Goal: Task Accomplishment & Management: Complete application form

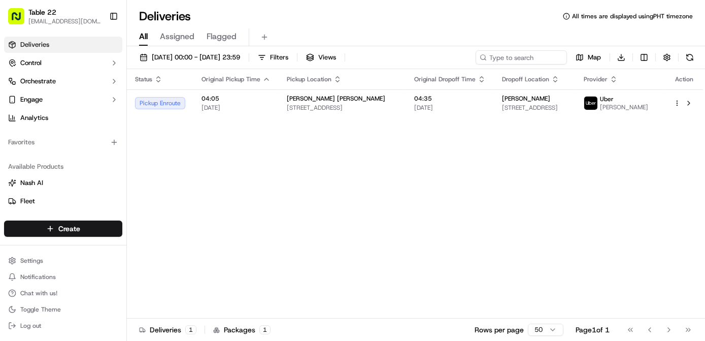
click at [285, 247] on div "Status Original Pickup Time Pickup Location Original Dropoff Time Dropoff Locat…" at bounding box center [415, 193] width 576 height 249
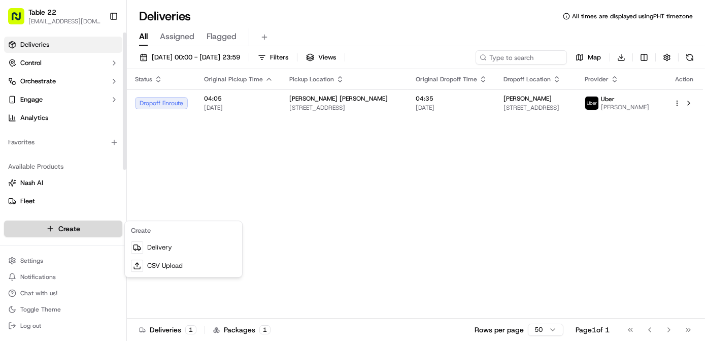
click at [68, 232] on html "Table 22 nikos@table22.com Toggle Sidebar Deliveries Control Orchestrate Engage…" at bounding box center [352, 170] width 705 height 341
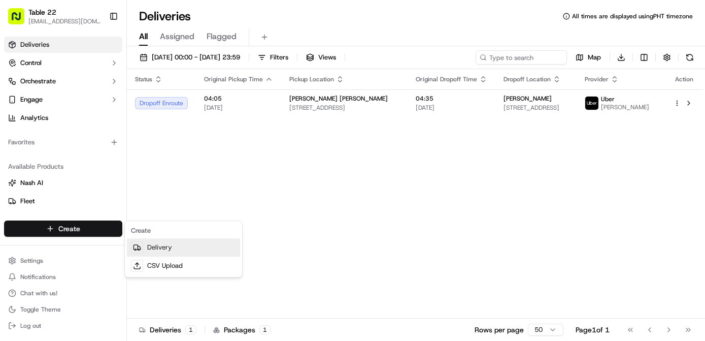
click at [155, 244] on link "Delivery" at bounding box center [183, 247] width 113 height 18
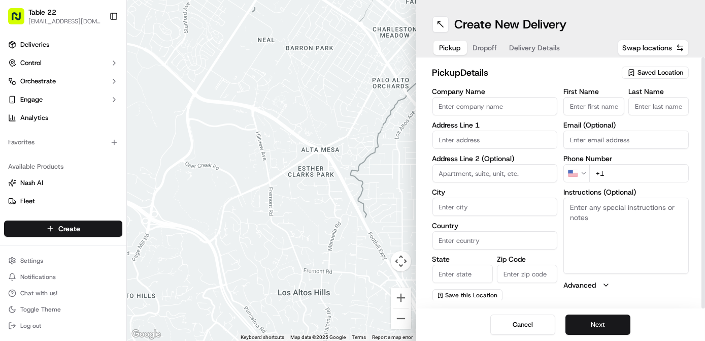
click at [647, 73] on span "Saved Location" at bounding box center [661, 72] width 46 height 9
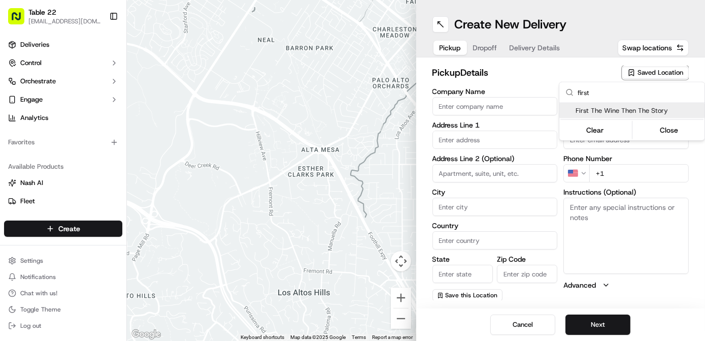
type input "first"
click at [622, 113] on span "First The Wine Then The Story" at bounding box center [638, 110] width 125 height 9
type input "First The Wine Then The Story"
type input "[STREET_ADDRESS][PERSON_NAME]"
type input "[GEOGRAPHIC_DATA]"
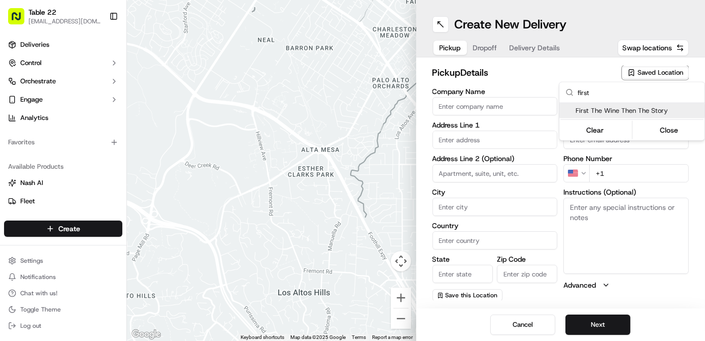
type input "US"
type input "CA"
type input "90034"
type input "First The Wine"
type input "Then The Story"
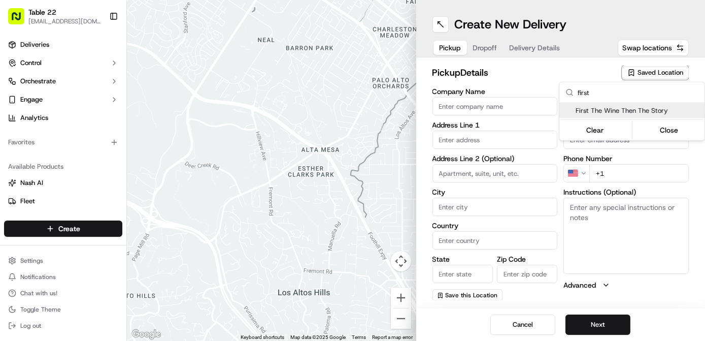
type input "[PHONE_NUMBER]"
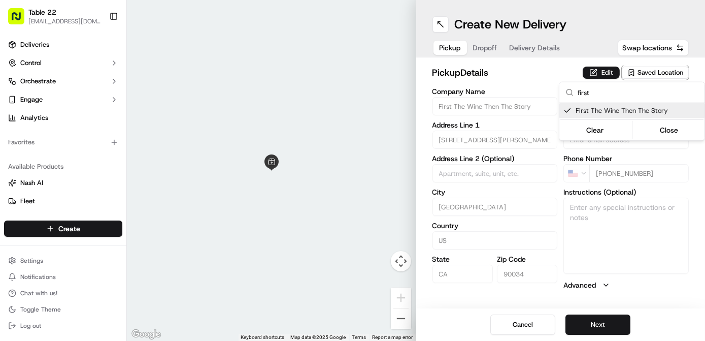
click at [597, 78] on html "Table 22 nikos@table22.com Toggle Sidebar Deliveries Control Orchestrate Engage…" at bounding box center [352, 170] width 705 height 341
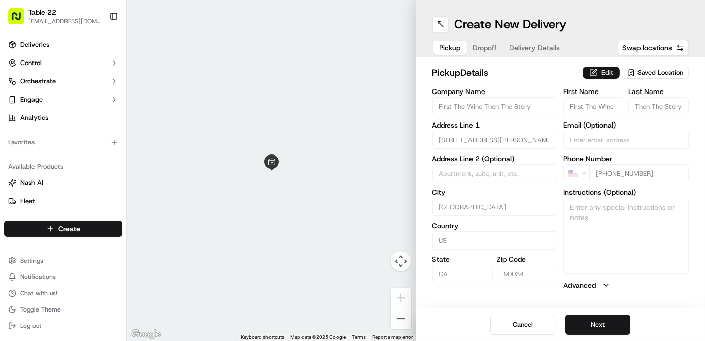
click at [598, 71] on button "Edit" at bounding box center [601, 72] width 37 height 12
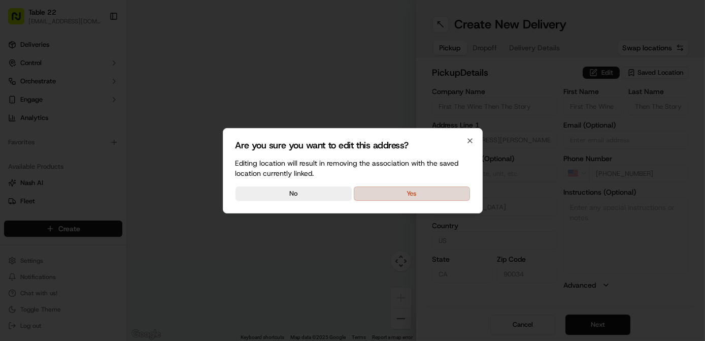
click at [445, 186] on button "Yes" at bounding box center [412, 193] width 116 height 14
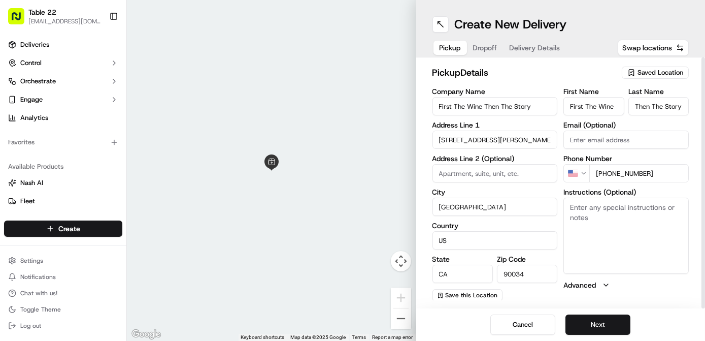
click at [619, 224] on textarea "Instructions (Optional)" at bounding box center [625, 235] width 125 height 76
paste textarea "Tell the restaurant you're picking up the TABLE22 DELIVERY. Please pick up the …"
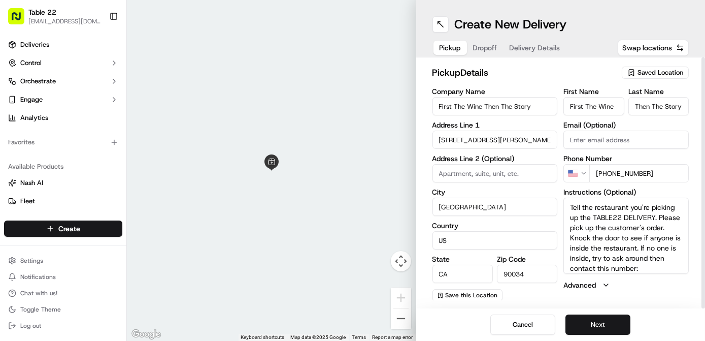
scroll to position [9, 0]
type textarea "Tell the restaurant you're picking up the TABLE22 DELIVERY. Please pick up the …"
click at [591, 319] on button "Next" at bounding box center [597, 324] width 65 height 20
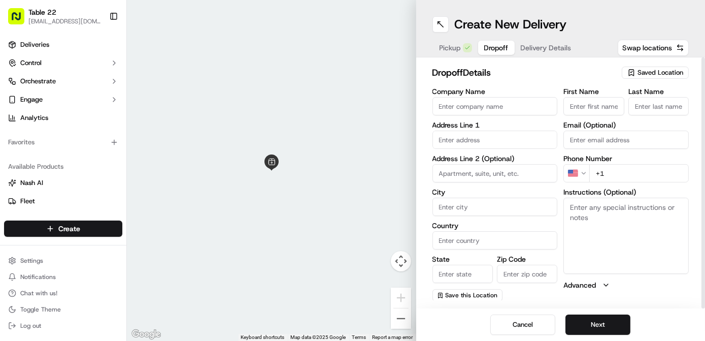
click at [659, 73] on span "Saved Location" at bounding box center [661, 72] width 46 height 9
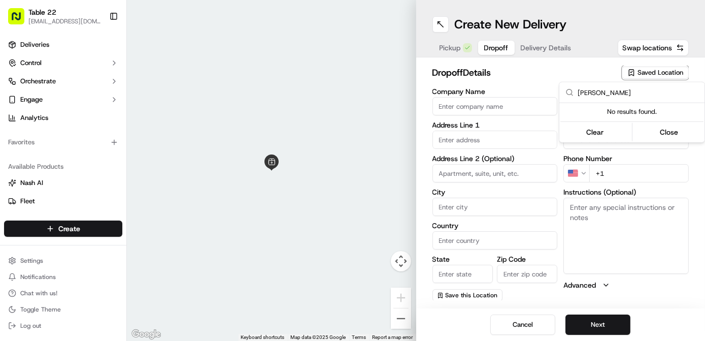
type input "[PERSON_NAME]"
click at [498, 96] on html "Table 22 nikos@table22.com Toggle Sidebar Deliveries Control Orchestrate Engage…" at bounding box center [352, 170] width 705 height 341
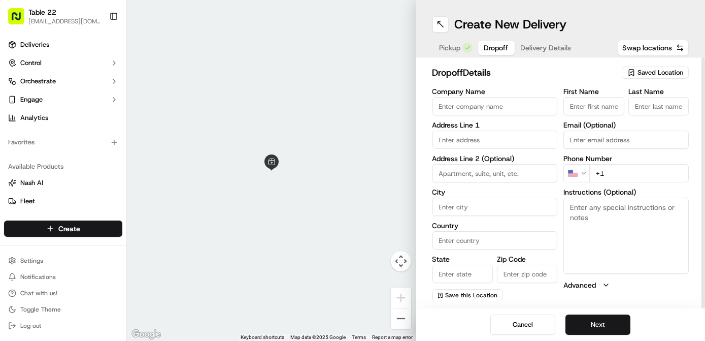
click at [497, 106] on input "Company Name" at bounding box center [494, 106] width 125 height 18
paste input "[PERSON_NAME]"
type input "[PERSON_NAME]"
click at [608, 102] on input "First Name" at bounding box center [593, 106] width 60 height 18
paste input "[PERSON_NAME]"
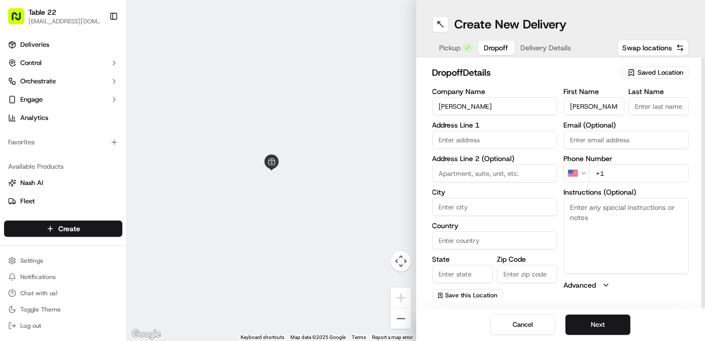
click at [598, 105] on input "[PERSON_NAME]" at bounding box center [593, 106] width 60 height 18
type input "[PERSON_NAME]"
click at [672, 108] on input "Last Name" at bounding box center [658, 106] width 60 height 18
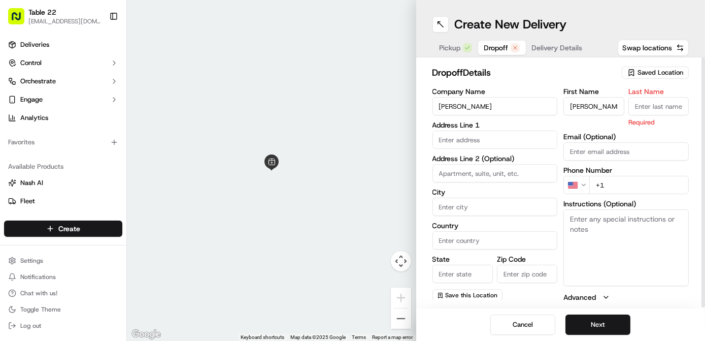
paste input "Pushinsky"
type input "Pushinsky"
click at [612, 97] on input "[PERSON_NAME]" at bounding box center [593, 106] width 60 height 18
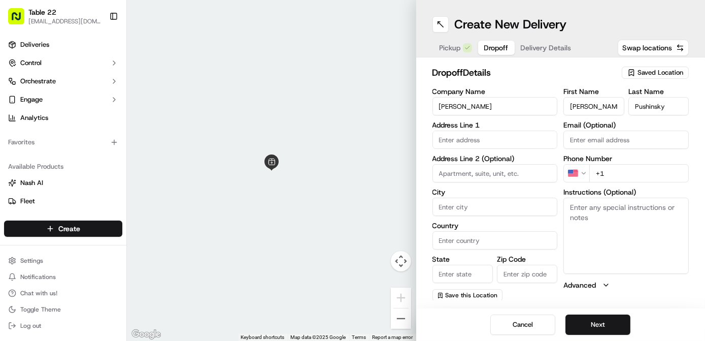
type input "[PERSON_NAME]"
click at [464, 138] on input "text" at bounding box center [494, 139] width 125 height 18
paste input "3355 Tareco Drive"
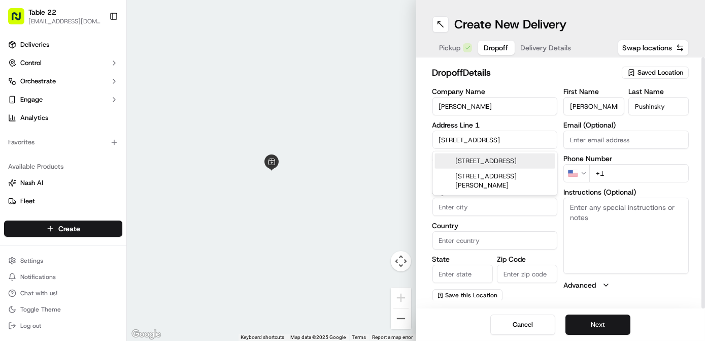
click at [482, 163] on div "3355 Tareco Drive, Los Angeles, CA" at bounding box center [495, 160] width 120 height 15
type input "[STREET_ADDRESS]"
type input "[GEOGRAPHIC_DATA]"
type input "CA"
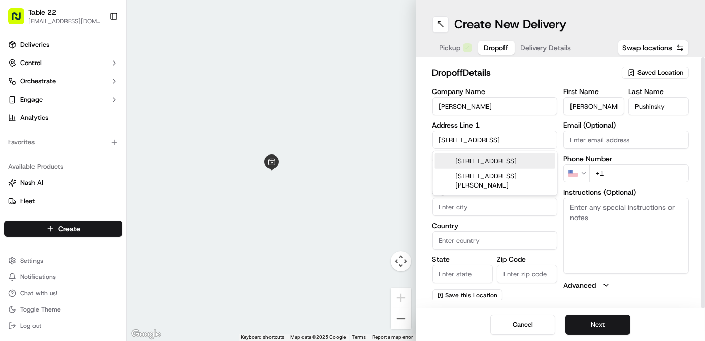
type input "90068"
type input "3355 Tareco Drive"
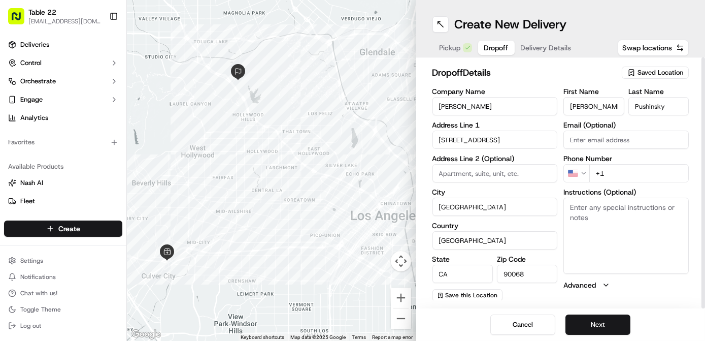
click at [632, 174] on input "+1" at bounding box center [638, 173] width 99 height 18
paste input "415 407 2321"
type input "[PHONE_NUMBER]"
click at [604, 243] on textarea "Instructions (Optional)" at bounding box center [625, 235] width 125 height 76
paste textarea "Please contact the customer first for instructions. If the customer is unreacha…"
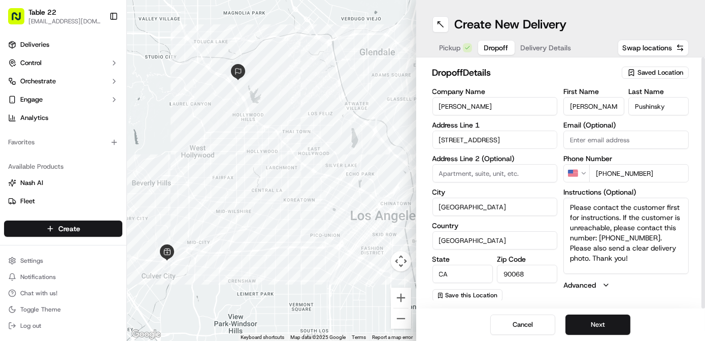
drag, startPoint x: 664, startPoint y: 172, endPoint x: 606, endPoint y: 172, distance: 58.9
click at [606, 172] on input "[PHONE_NUMBER]" at bounding box center [638, 173] width 99 height 18
click at [618, 258] on textarea "Please contact the customer first for instructions. If the customer is unreacha…" at bounding box center [625, 235] width 125 height 76
click at [619, 215] on textarea "Please contact the customer first for instructions. If the customer is unreacha…" at bounding box center [625, 235] width 125 height 76
paste textarea "415 407 2321"
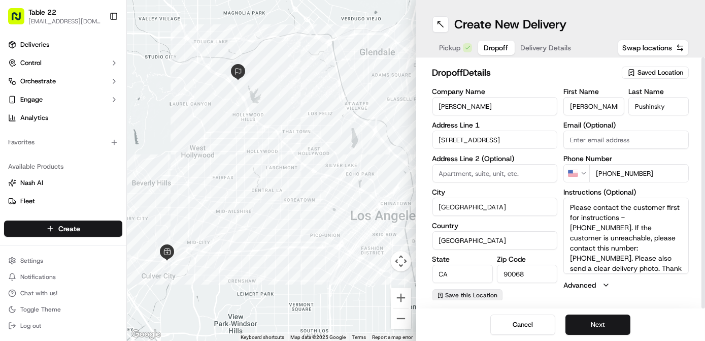
type textarea "Please contact the customer first for instructions - [PHONE_NUMBER]. If the cus…"
click at [472, 294] on span "Save this Location" at bounding box center [472, 295] width 52 height 8
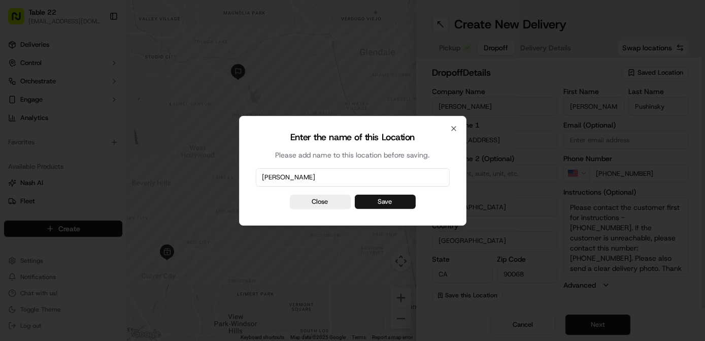
click at [396, 198] on button "Save" at bounding box center [385, 201] width 61 height 14
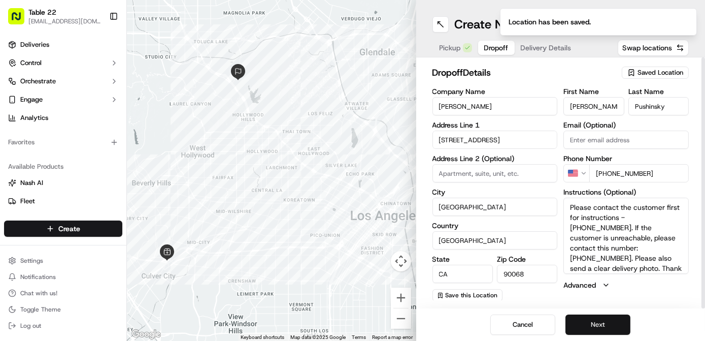
click at [601, 322] on button "Next" at bounding box center [597, 324] width 65 height 20
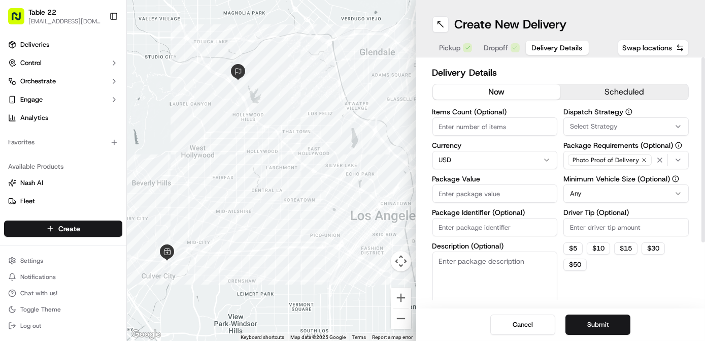
click at [604, 126] on span "Select Strategy" at bounding box center [594, 126] width 48 height 9
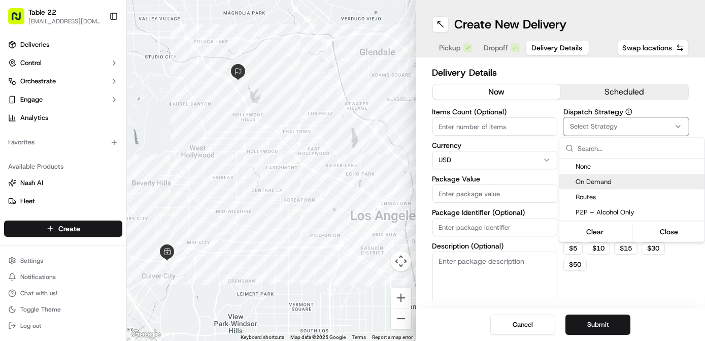
click at [611, 177] on span "On Demand" at bounding box center [638, 181] width 125 height 9
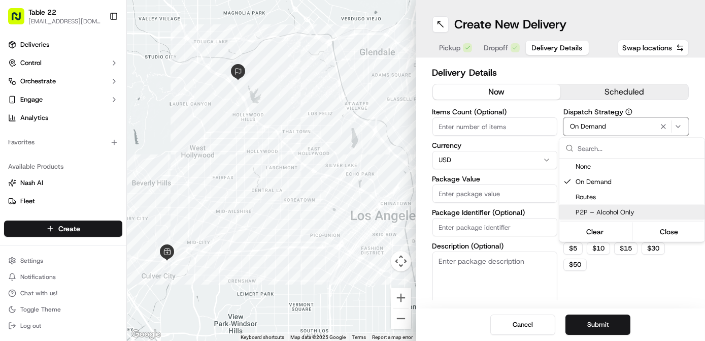
click at [611, 289] on html "Table 22 nikos@table22.com Toggle Sidebar Deliveries Control Orchestrate Engage…" at bounding box center [352, 170] width 705 height 341
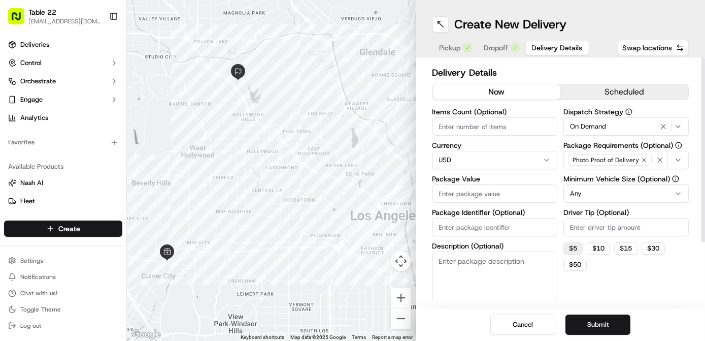
click at [575, 246] on button "$ 5" at bounding box center [572, 248] width 19 height 12
type input "5"
click at [604, 194] on html "Table 22 nikos@table22.com Toggle Sidebar Deliveries Control Orchestrate Engage…" at bounding box center [352, 170] width 705 height 341
click at [654, 163] on div "Photo Proof of Delivery" at bounding box center [626, 159] width 120 height 15
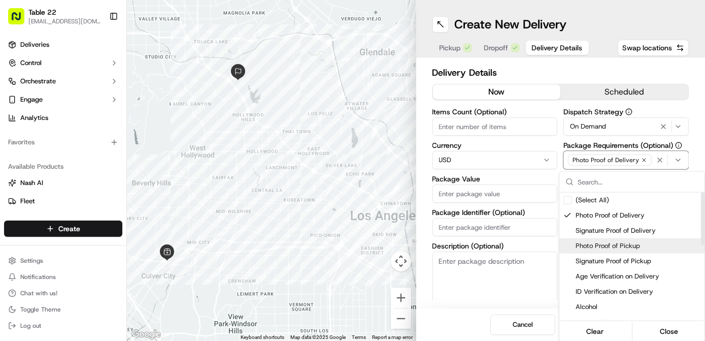
click at [615, 243] on span "Photo Proof of Pickup" at bounding box center [638, 245] width 125 height 9
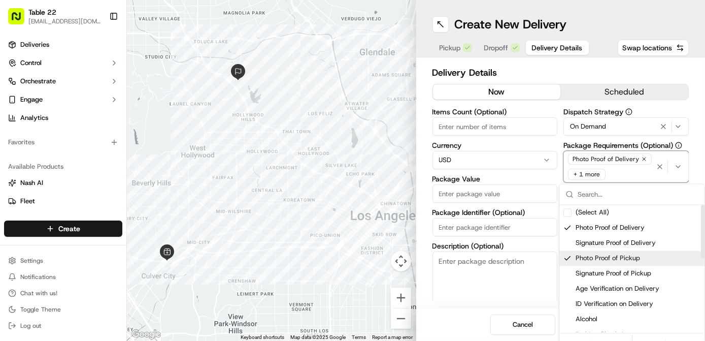
click at [491, 283] on html "Table 22 nikos@table22.com Toggle Sidebar Deliveries Control Orchestrate Engage…" at bounding box center [352, 170] width 705 height 341
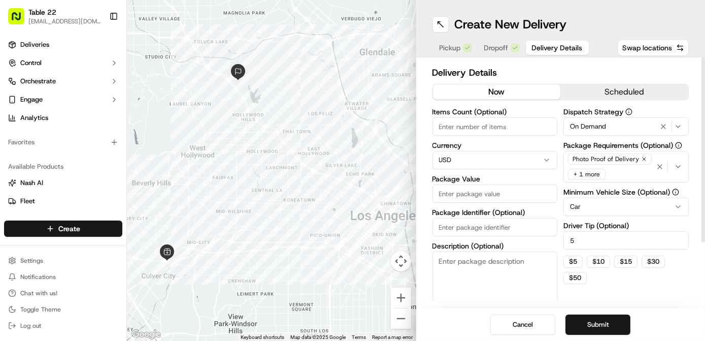
click at [484, 289] on textarea "Description (Optional)" at bounding box center [494, 279] width 125 height 57
paste textarea "6 Ready to Drink Bottles"
type textarea "6 Ready to Drink Bottles"
click at [488, 187] on input "Package Value" at bounding box center [494, 193] width 125 height 18
type input "150"
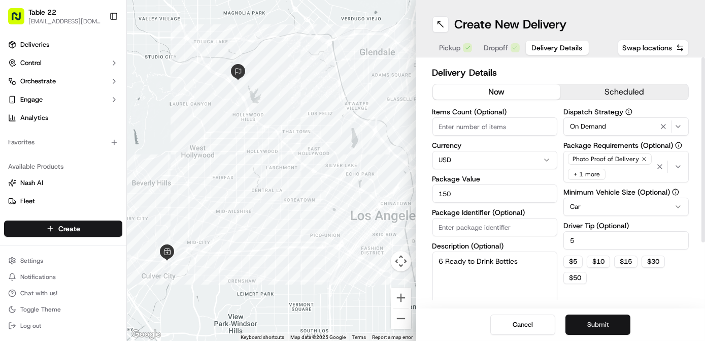
click at [604, 324] on button "Submit" at bounding box center [597, 324] width 65 height 20
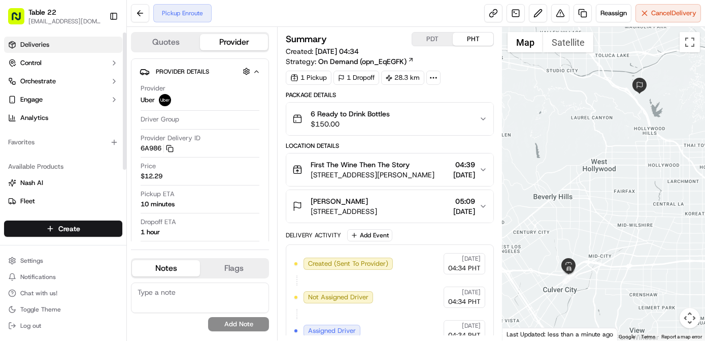
click at [65, 45] on link "Deliveries" at bounding box center [63, 45] width 118 height 16
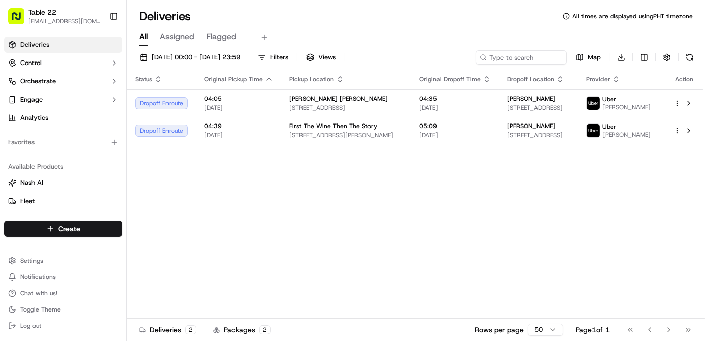
click at [351, 241] on div "Status Original Pickup Time Pickup Location Original Dropoff Time Dropoff Locat…" at bounding box center [415, 193] width 576 height 249
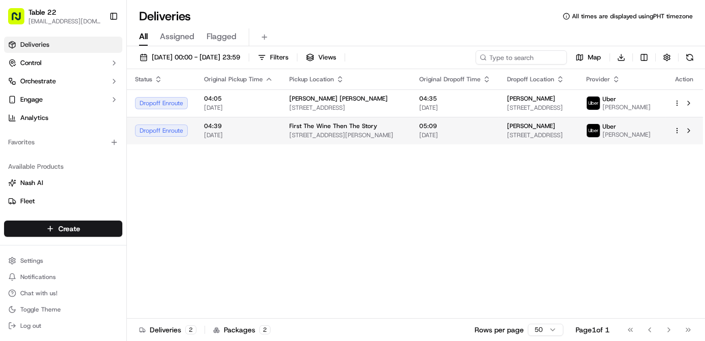
click at [674, 139] on html "Table 22 nikos@table22.com Toggle Sidebar Deliveries Control Orchestrate Engage…" at bounding box center [352, 170] width 705 height 341
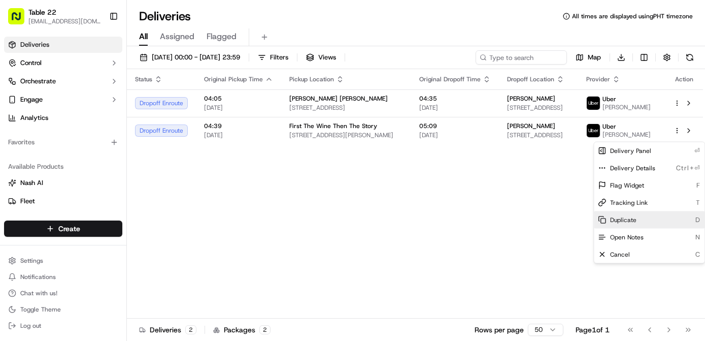
click at [629, 221] on span "Duplicate" at bounding box center [623, 220] width 26 height 8
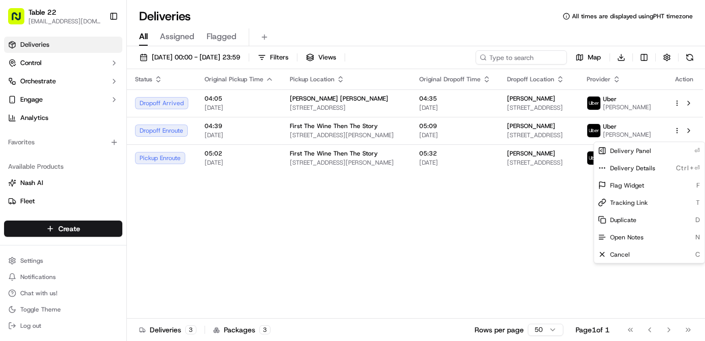
click at [336, 260] on html "Table 22 nikos@table22.com Toggle Sidebar Deliveries Control Orchestrate Engage…" at bounding box center [352, 170] width 705 height 341
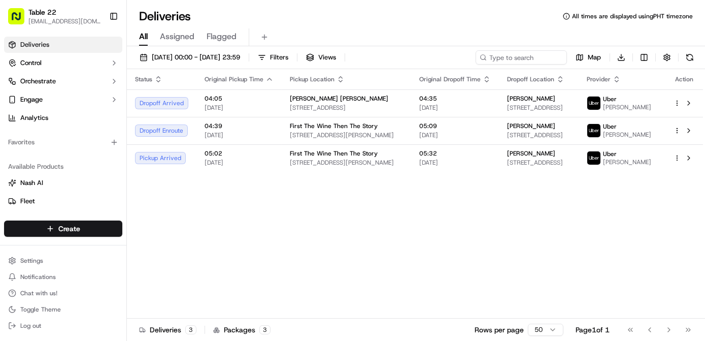
click at [363, 241] on div "Status Original Pickup Time Pickup Location Original Dropoff Time Dropoff Locat…" at bounding box center [415, 193] width 576 height 249
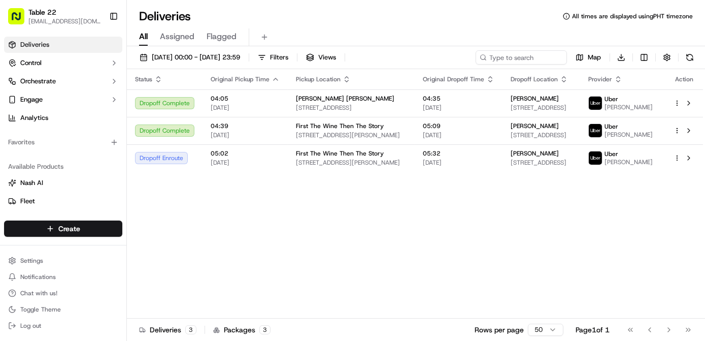
click at [348, 228] on div "Status Original Pickup Time Pickup Location Original Dropoff Time Dropoff Locat…" at bounding box center [415, 193] width 576 height 249
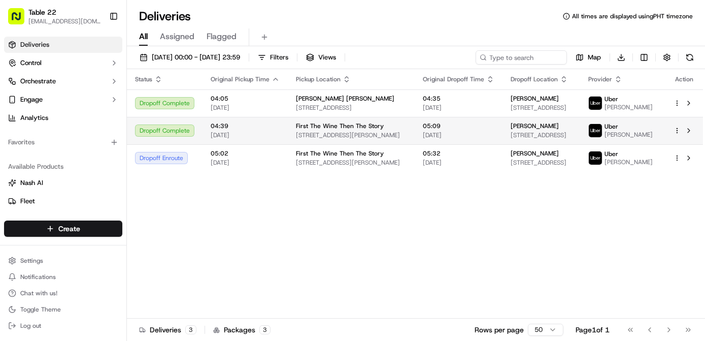
click at [554, 127] on div "[PERSON_NAME]" at bounding box center [541, 126] width 61 height 8
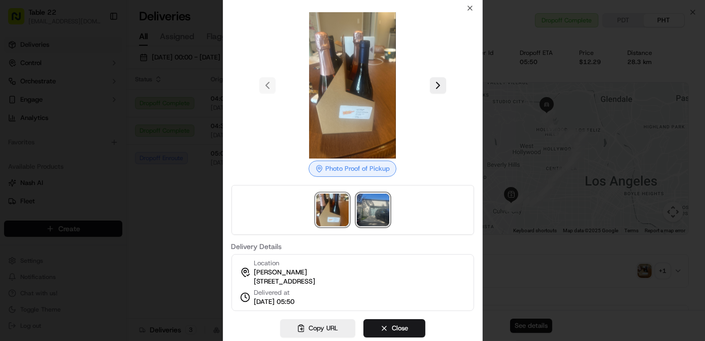
click at [374, 220] on img at bounding box center [373, 209] width 32 height 32
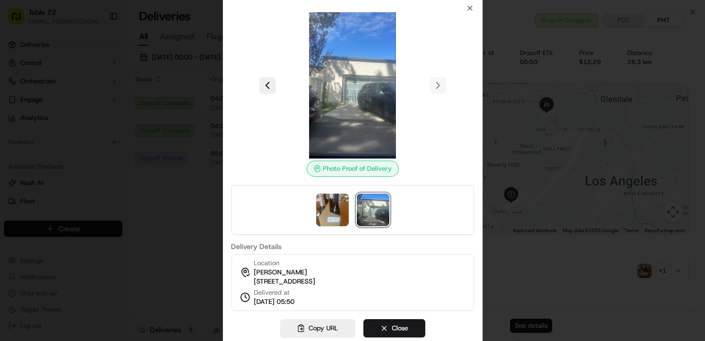
drag, startPoint x: 396, startPoint y: 276, endPoint x: 254, endPoint y: 275, distance: 142.1
click at [254, 275] on div "Location Jake Pushinsky 3355 Tareco Dr, Los Angeles, CA 90068, USA Delivered at…" at bounding box center [352, 282] width 243 height 57
copy span "[STREET_ADDRESS]"
click at [400, 331] on button "Close" at bounding box center [394, 328] width 62 height 18
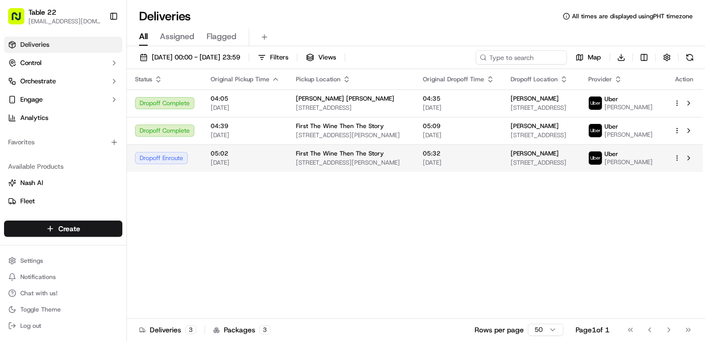
click at [472, 166] on span "[DATE]" at bounding box center [459, 162] width 72 height 8
click at [415, 166] on td "05:32 19/09/2025" at bounding box center [459, 157] width 88 height 27
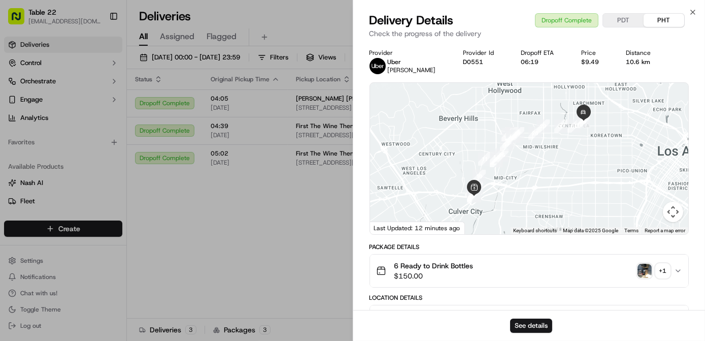
click at [640, 269] on img "button" at bounding box center [645, 270] width 14 height 14
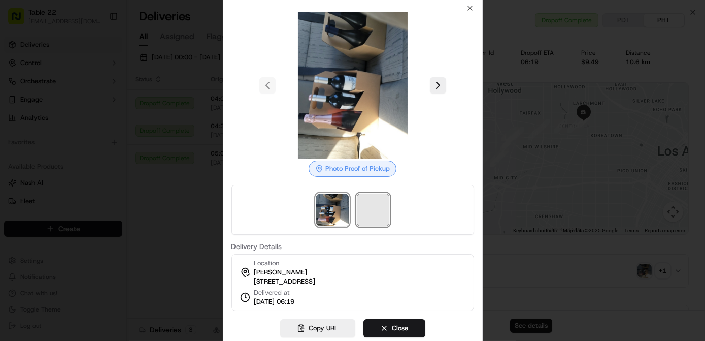
click at [370, 206] on span at bounding box center [373, 209] width 32 height 32
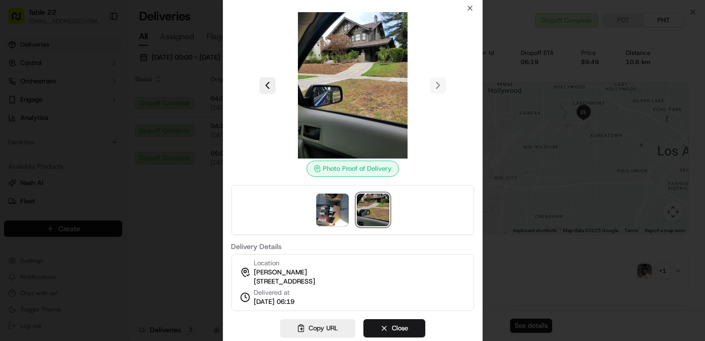
click at [314, 278] on span "[STREET_ADDRESS]" at bounding box center [284, 281] width 61 height 9
copy div "[STREET_ADDRESS]"
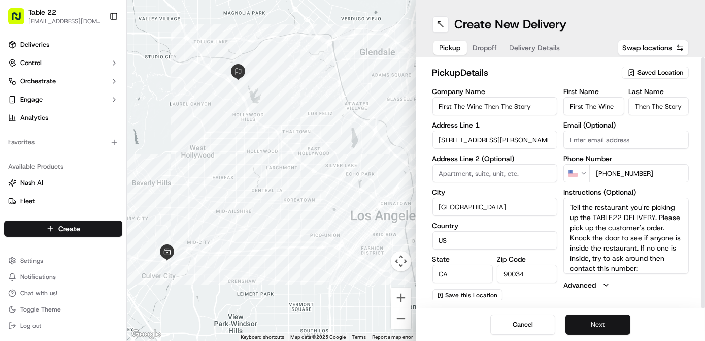
click at [587, 321] on button "Next" at bounding box center [597, 324] width 65 height 20
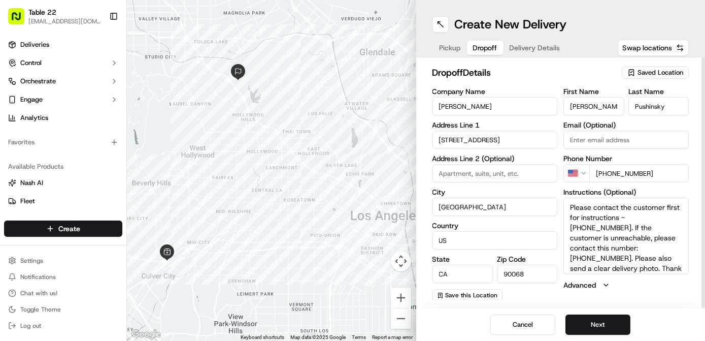
click at [502, 98] on input "[PERSON_NAME]" at bounding box center [494, 106] width 125 height 18
paste input "[PERSON_NAME]"
type input "[PERSON_NAME]"
click at [595, 108] on input "[PERSON_NAME]" at bounding box center [593, 106] width 60 height 18
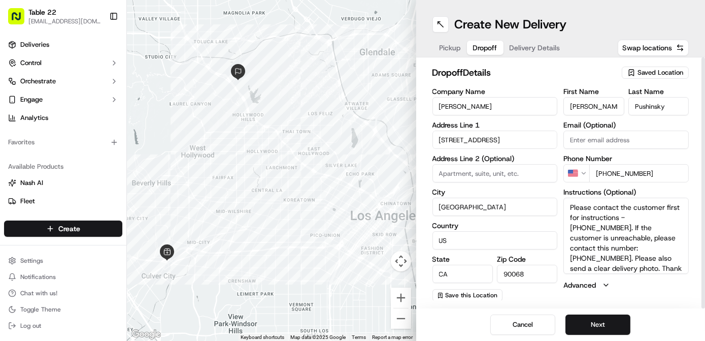
click at [595, 108] on input "[PERSON_NAME]" at bounding box center [593, 106] width 60 height 18
paste input "[PERSON_NAME]"
click at [594, 104] on input "[PERSON_NAME]" at bounding box center [593, 106] width 60 height 18
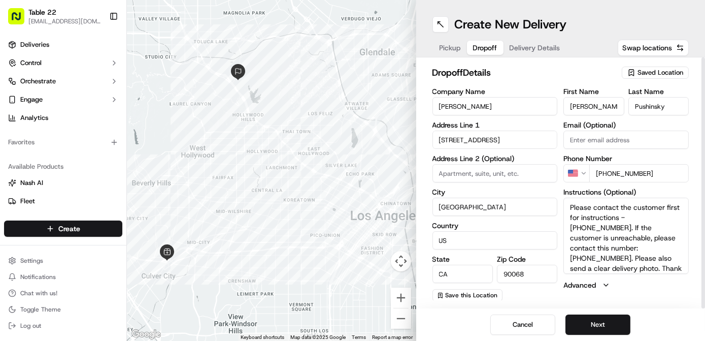
click at [594, 104] on input "[PERSON_NAME]" at bounding box center [593, 106] width 60 height 18
type input "[PERSON_NAME]"
click at [654, 107] on input "Pushinsky" at bounding box center [658, 106] width 60 height 18
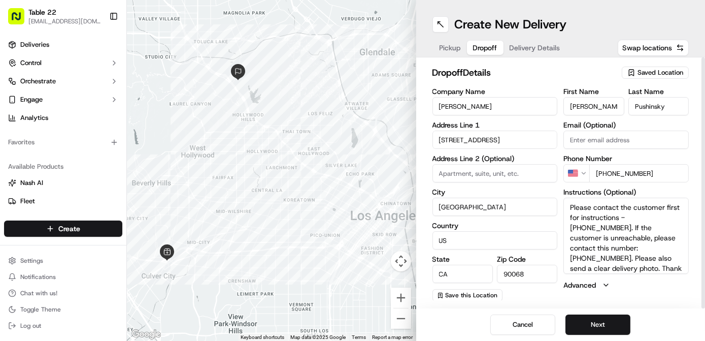
paste input "Colb"
type input "Colby"
click at [516, 140] on input "[STREET_ADDRESS]" at bounding box center [494, 139] width 125 height 18
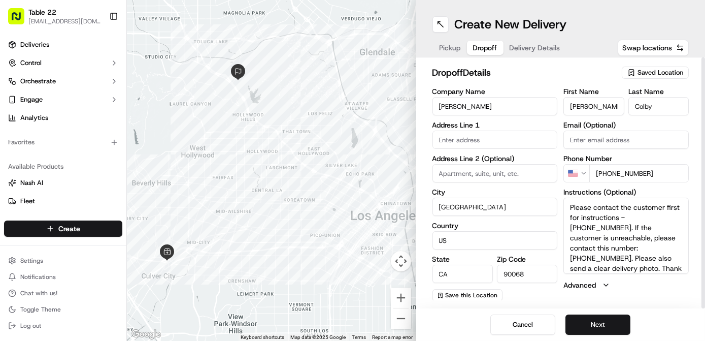
drag, startPoint x: 662, startPoint y: 173, endPoint x: 606, endPoint y: 174, distance: 55.9
click at [606, 174] on input "[PHONE_NUMBER]" at bounding box center [638, 173] width 99 height 18
paste input "[PHONE_NUMBER]"
type input "[PHONE_NUMBER]"
click at [633, 227] on textarea "Please contact the customer first for instructions - [PHONE_NUMBER]. If the cus…" at bounding box center [625, 235] width 125 height 76
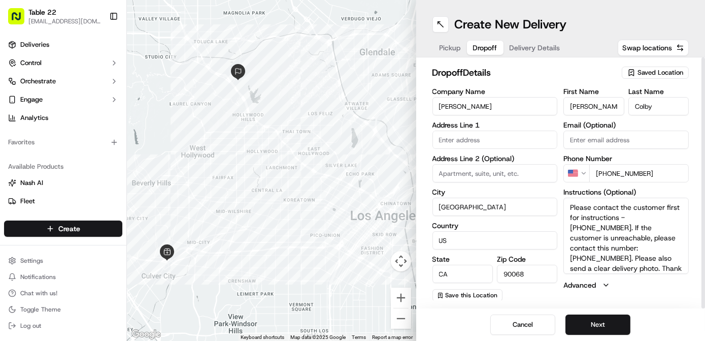
drag, startPoint x: 628, startPoint y: 217, endPoint x: 674, endPoint y: 217, distance: 45.7
click at [674, 217] on textarea "Please contact the customer first for instructions - [PHONE_NUMBER]. If the cus…" at bounding box center [625, 235] width 125 height 76
drag, startPoint x: 676, startPoint y: 216, endPoint x: 627, endPoint y: 218, distance: 48.8
click at [627, 218] on textarea "Please contact the customer first for instructions - [PHONE_NUMBER]. If the cus…" at bounding box center [625, 235] width 125 height 76
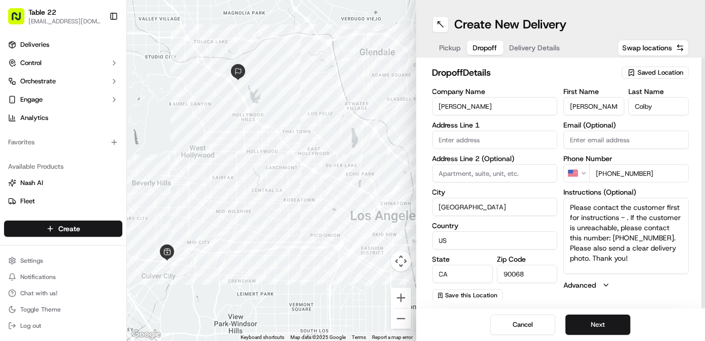
paste textarea "[PHONE_NUMBER]"
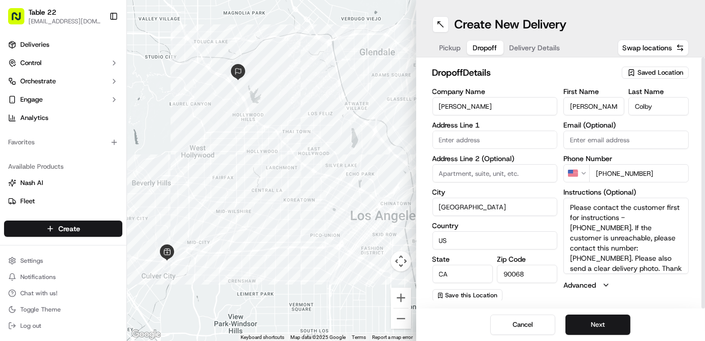
type textarea "Please contact the customer first for instructions - [PHONE_NUMBER]. If the cus…"
click at [484, 141] on input "text" at bounding box center [494, 139] width 125 height 18
paste input "[STREET_ADDRESS]"
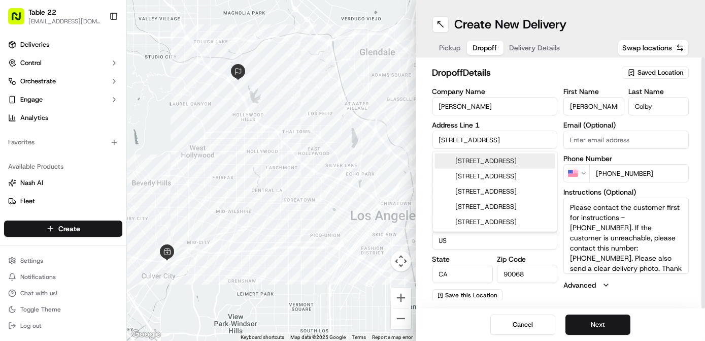
click at [489, 164] on div "[STREET_ADDRESS]" at bounding box center [495, 160] width 120 height 15
type input "[STREET_ADDRESS]"
type input "[GEOGRAPHIC_DATA]"
type input "90004"
type input "[STREET_ADDRESS]"
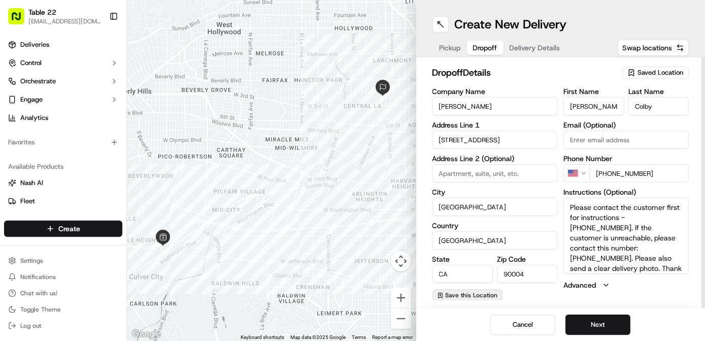
click at [478, 297] on span "Save this Location" at bounding box center [472, 295] width 52 height 8
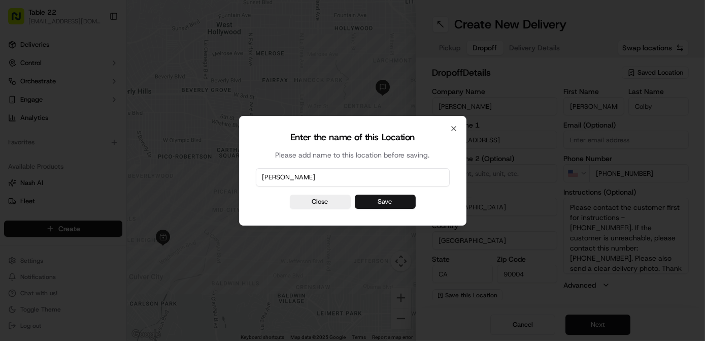
click at [393, 204] on button "Save" at bounding box center [385, 201] width 61 height 14
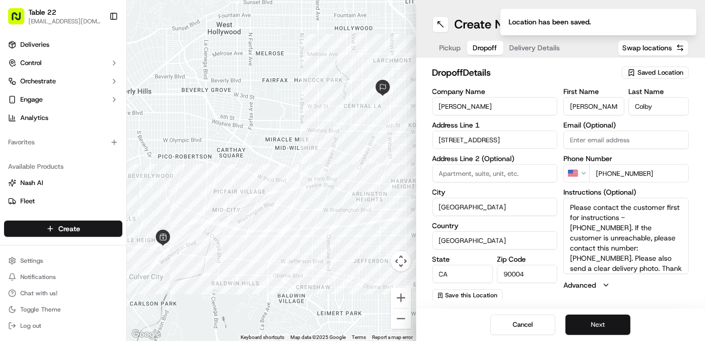
click at [597, 317] on button "Next" at bounding box center [597, 324] width 65 height 20
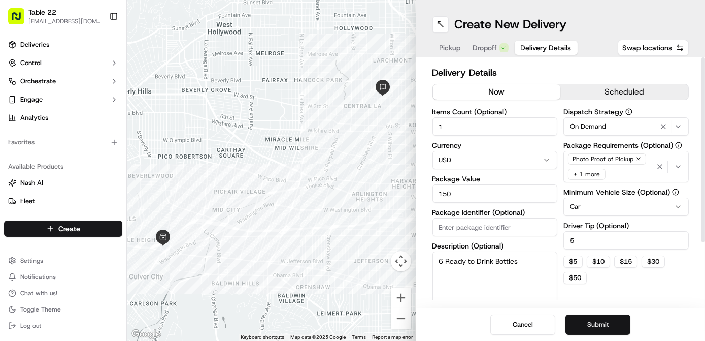
click at [598, 316] on button "Submit" at bounding box center [597, 324] width 65 height 20
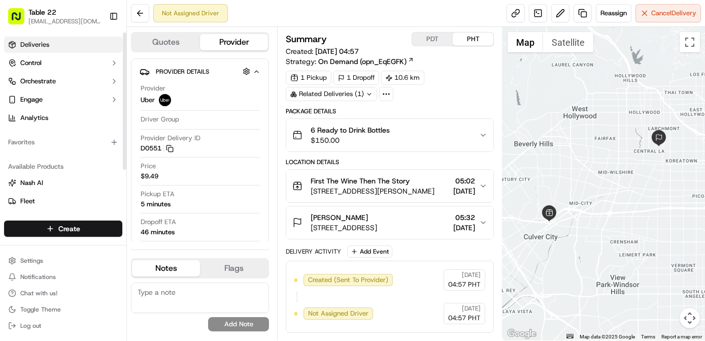
click at [73, 45] on link "Deliveries" at bounding box center [63, 45] width 118 height 16
